Goal: Entertainment & Leisure: Consume media (video, audio)

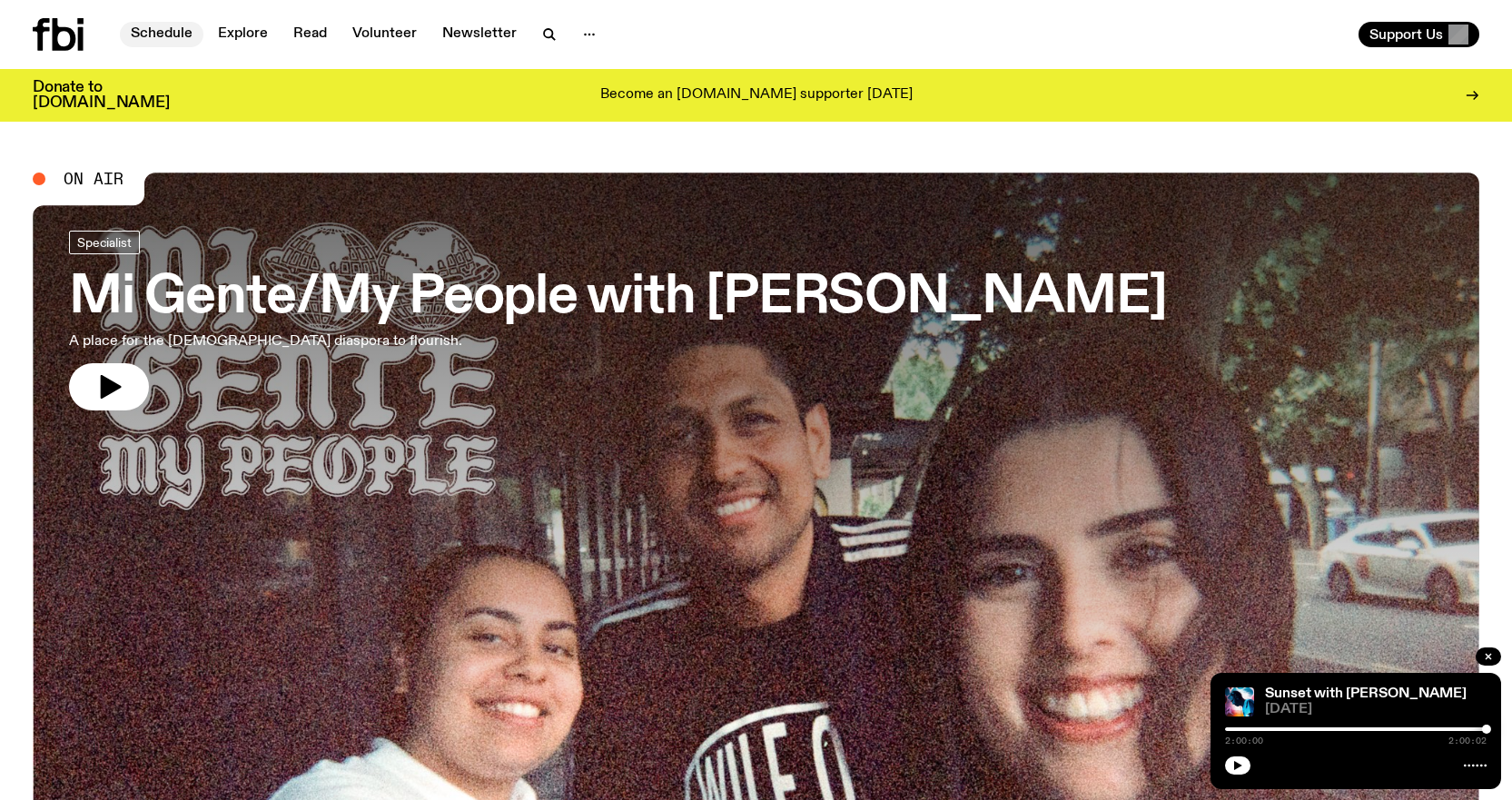
click at [163, 44] on link "Schedule" at bounding box center [161, 34] width 84 height 26
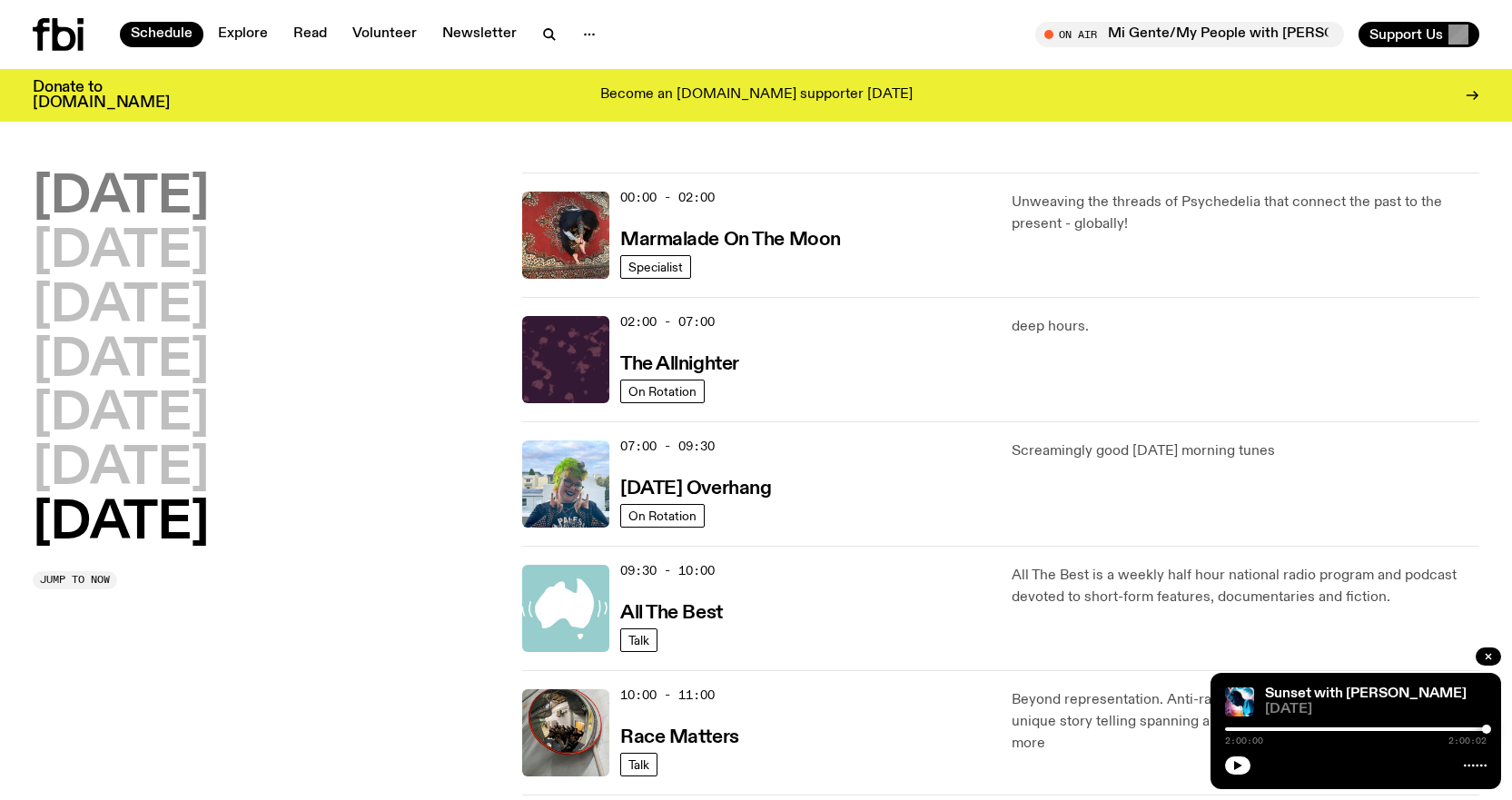
click at [170, 198] on h2 "Monday" at bounding box center [120, 199] width 176 height 51
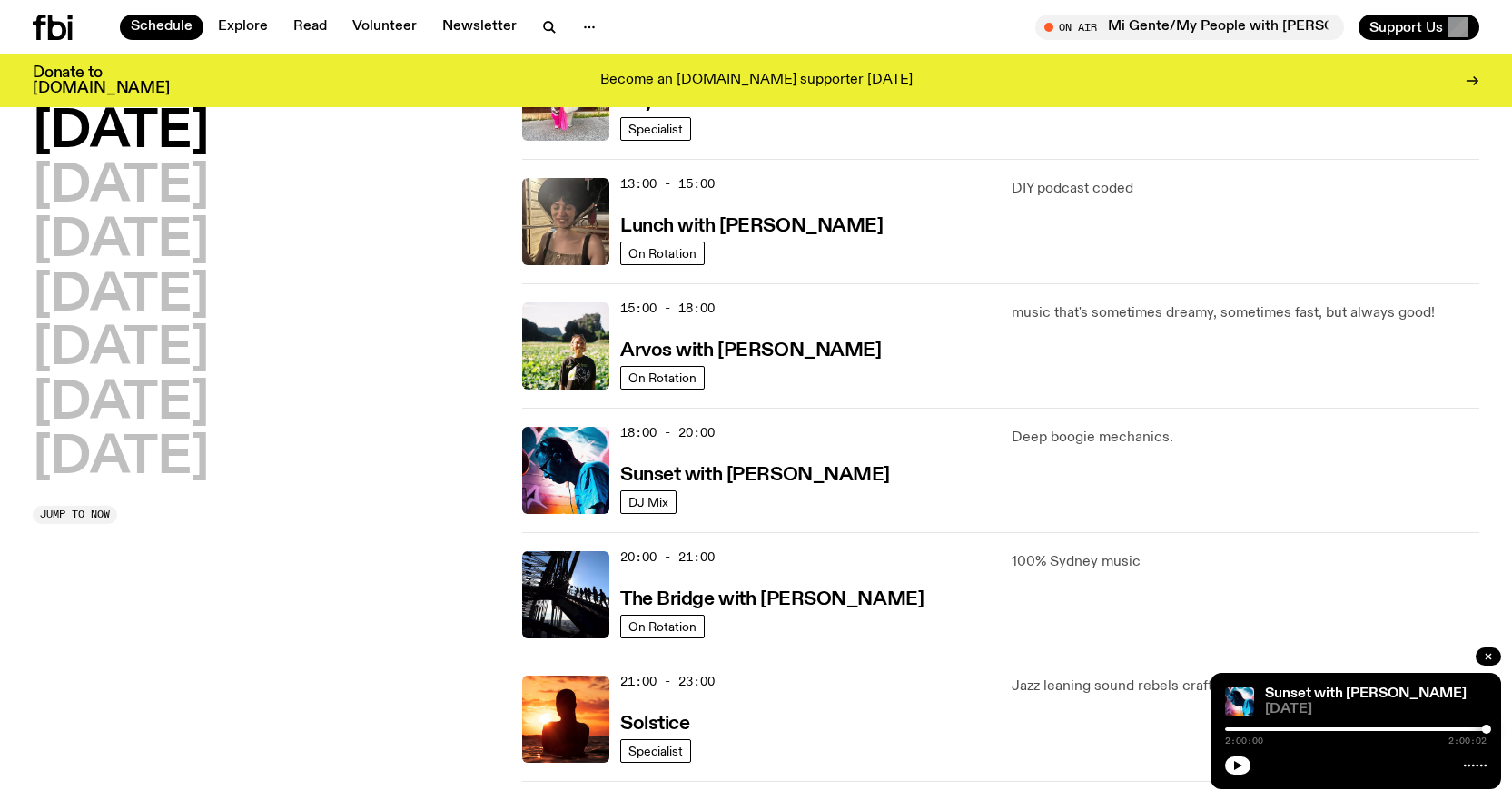
scroll to position [505, 0]
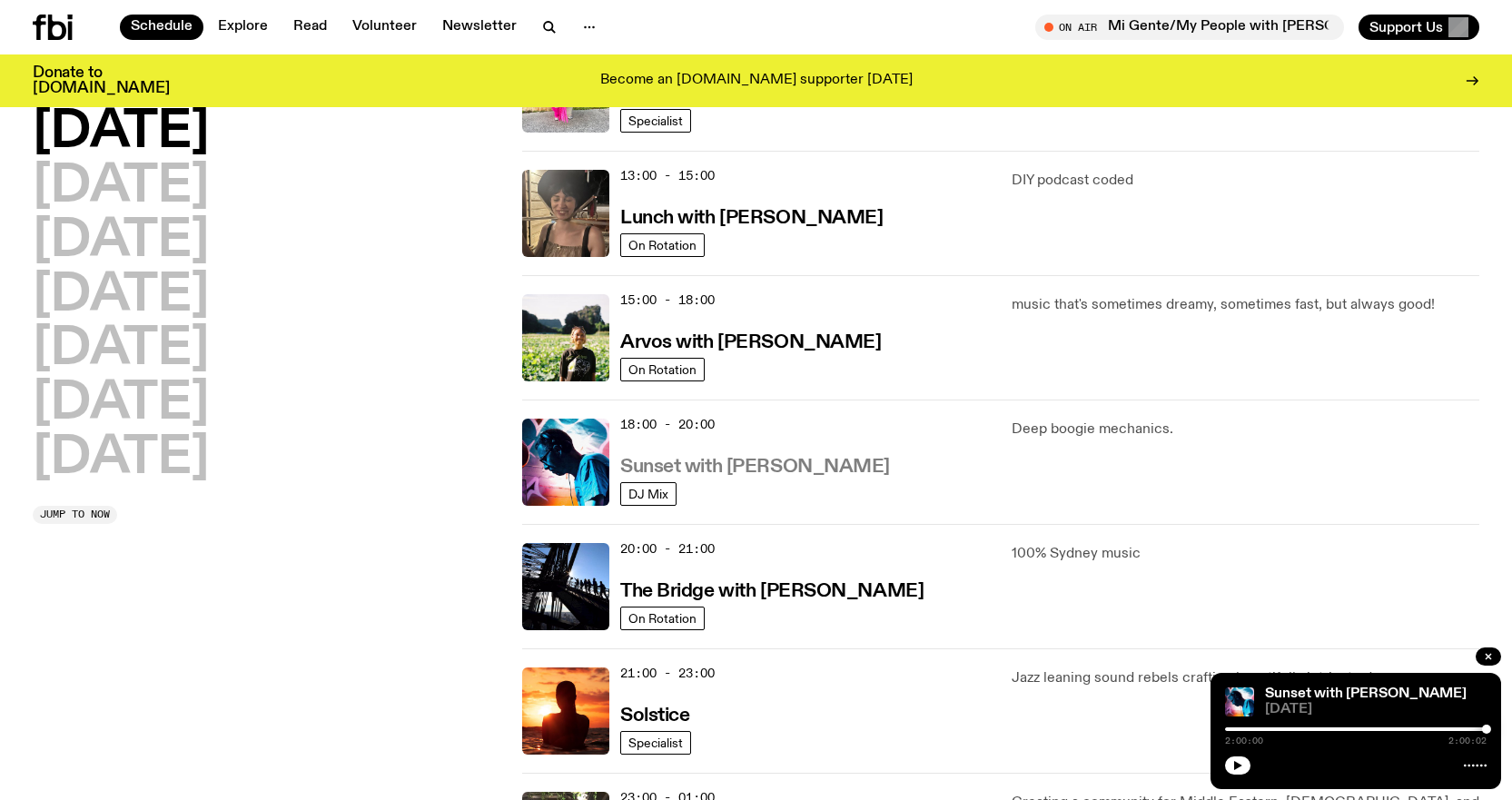
click at [790, 467] on h3 "Sunset with [PERSON_NAME]" at bounding box center [755, 467] width 269 height 19
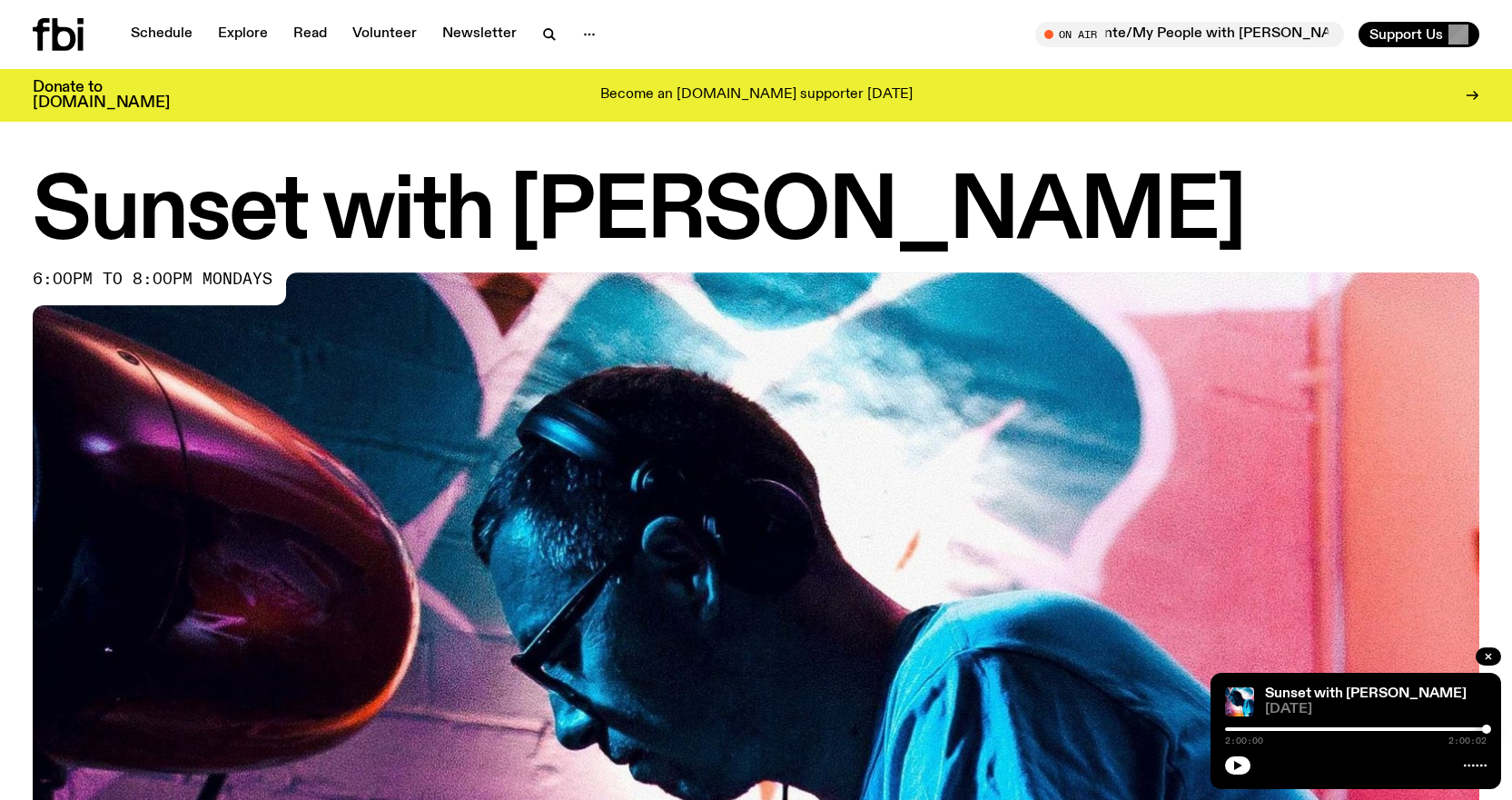
click at [1235, 731] on div "2:00:00 2:00:02" at bounding box center [1356, 734] width 262 height 22
click at [1244, 729] on div at bounding box center [1356, 729] width 262 height 4
click at [1238, 756] on div at bounding box center [1356, 764] width 262 height 22
click at [1491, 646] on div "Sunset with Simon Caldwell 6:00pm to 8:00pm mondays" at bounding box center [756, 630] width 1512 height 914
click at [1491, 653] on icon "button" at bounding box center [1488, 656] width 11 height 11
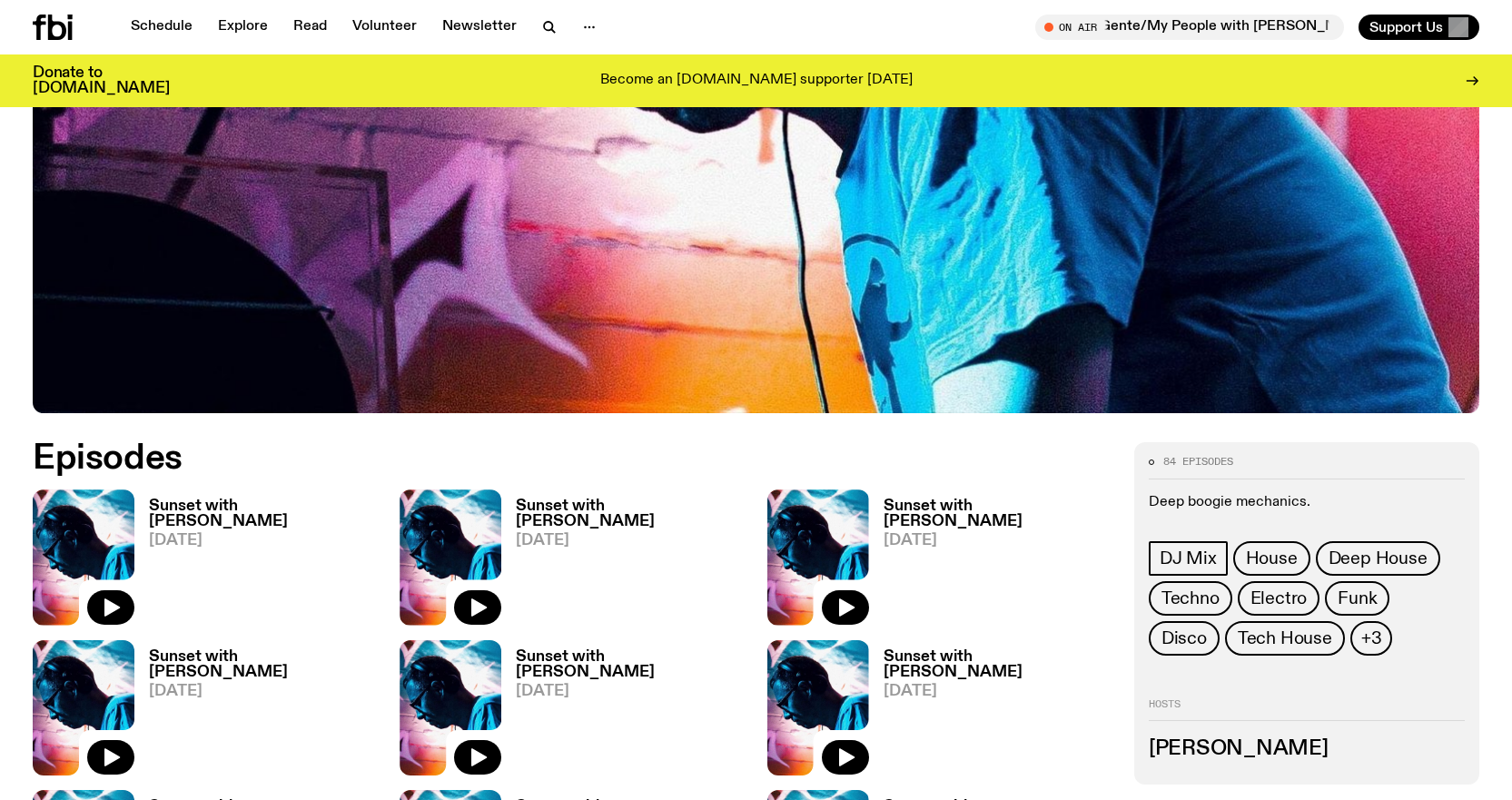
scroll to position [809, 0]
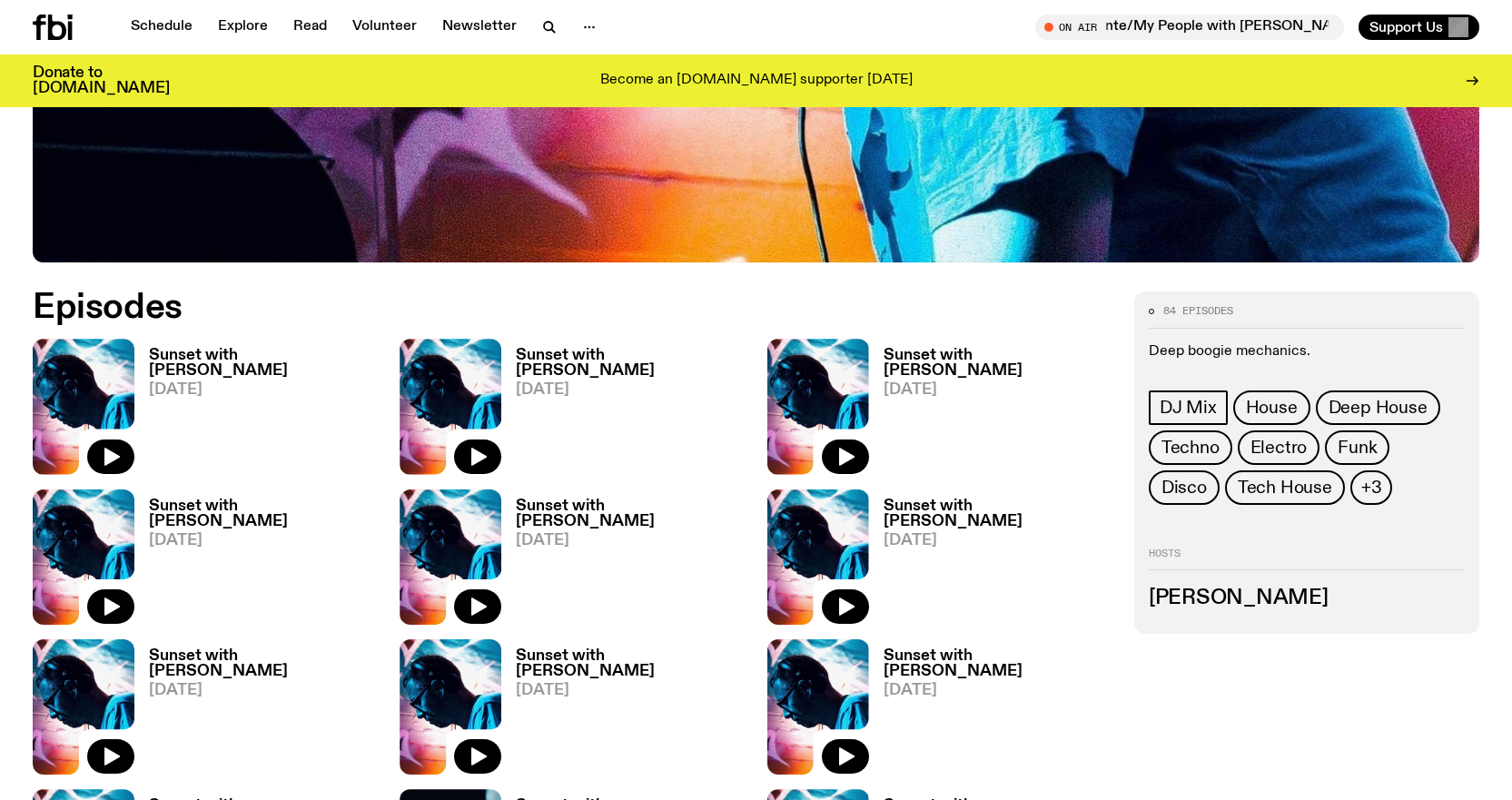
click at [629, 498] on h3 "Sunset with [PERSON_NAME]" at bounding box center [630, 513] width 229 height 30
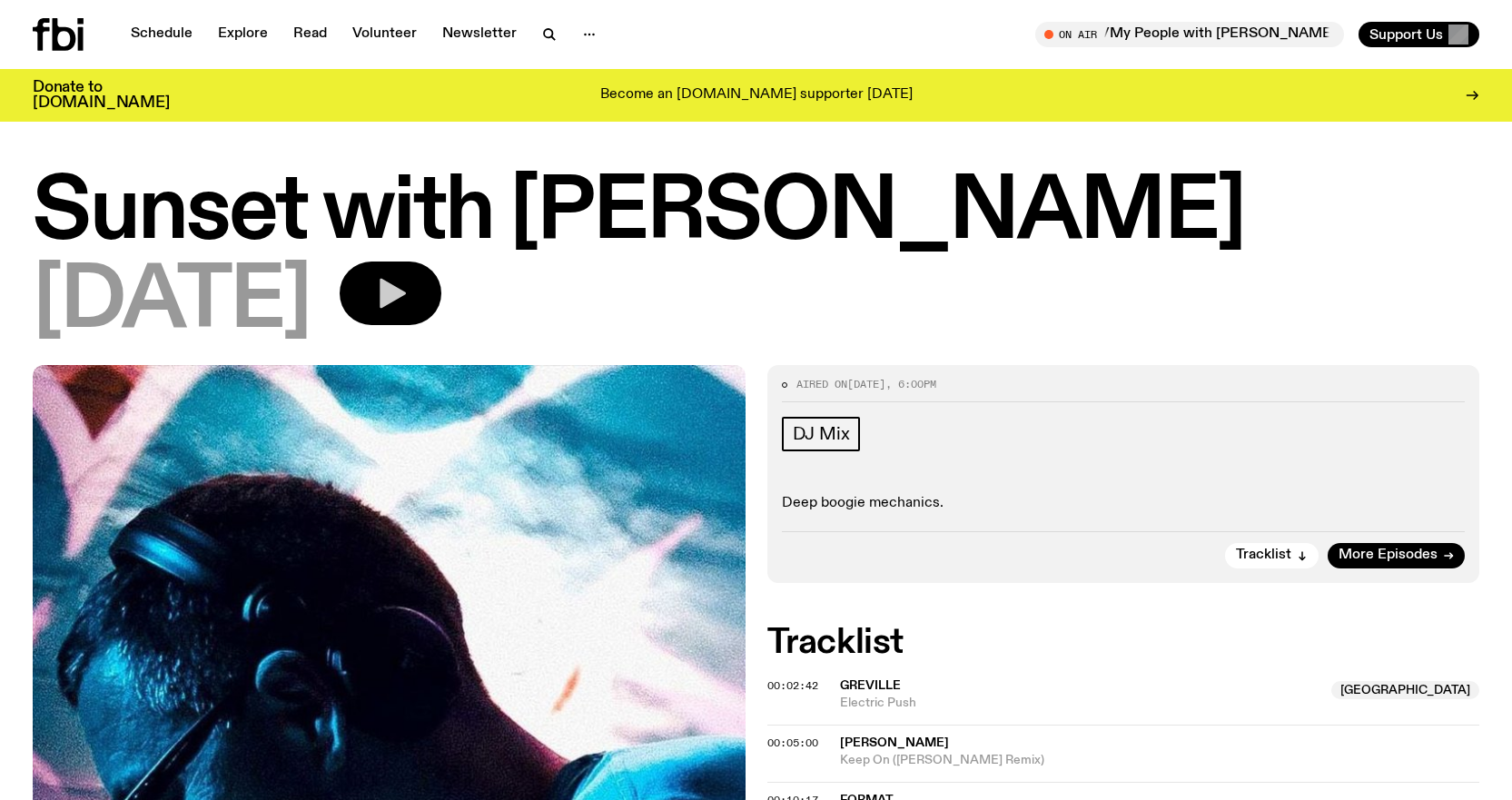
click at [409, 282] on icon "button" at bounding box center [390, 293] width 36 height 36
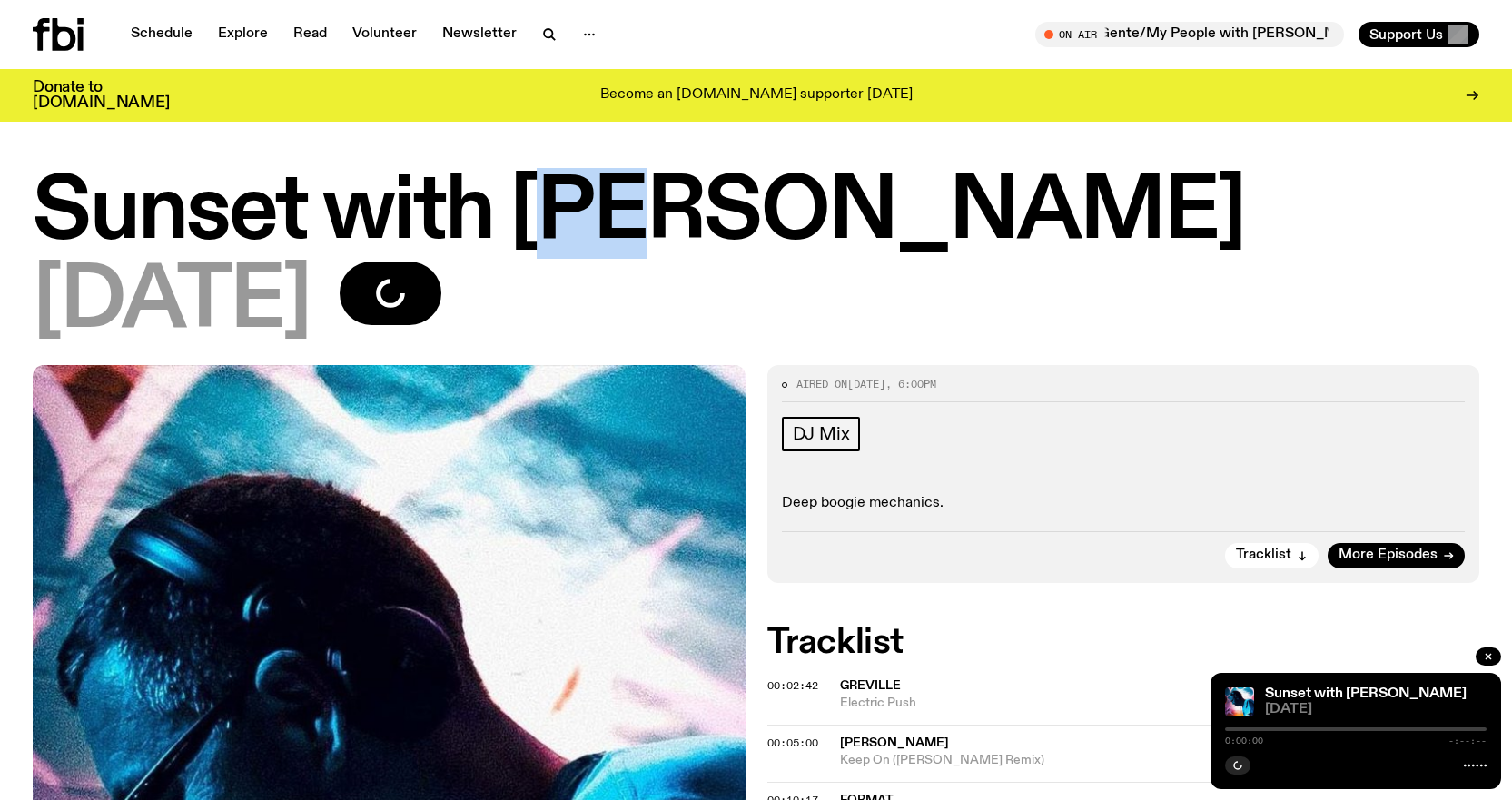
click at [612, 195] on h1 "Sunset with [PERSON_NAME]" at bounding box center [756, 213] width 1447 height 82
click at [409, 290] on icon "button" at bounding box center [390, 293] width 36 height 36
